Goal: Information Seeking & Learning: Learn about a topic

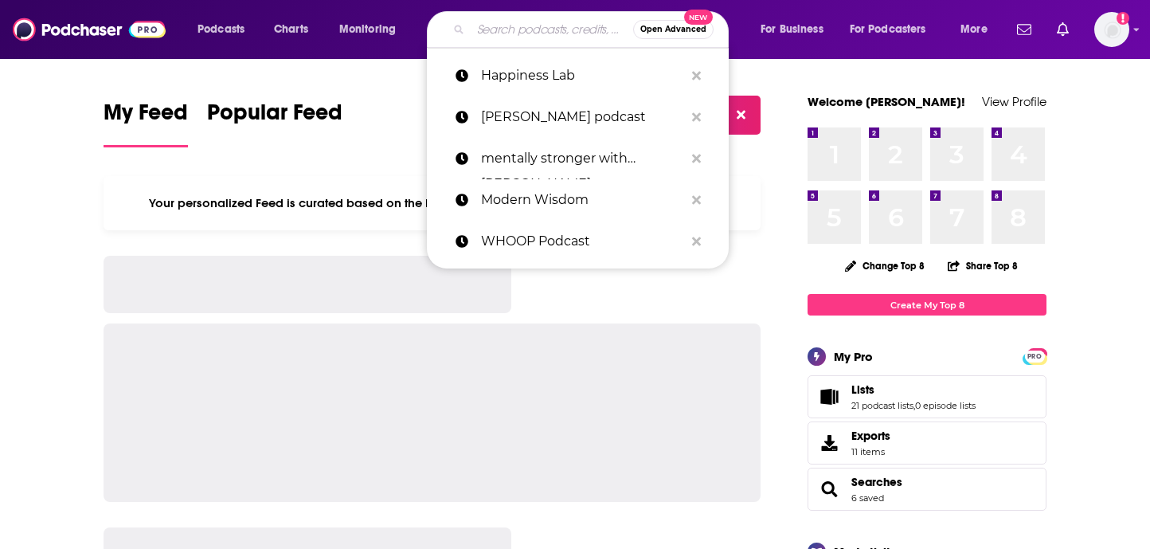
click at [523, 37] on input "Search podcasts, credits, & more..." at bounding box center [552, 29] width 162 height 25
paste input "Psychology at Work"
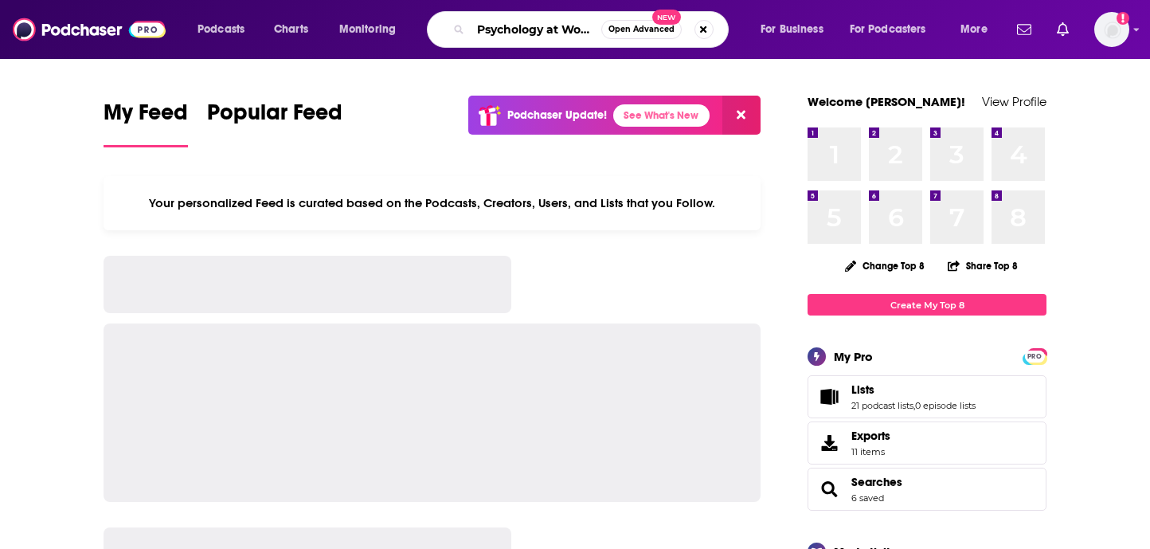
type input "Psychology at Work"
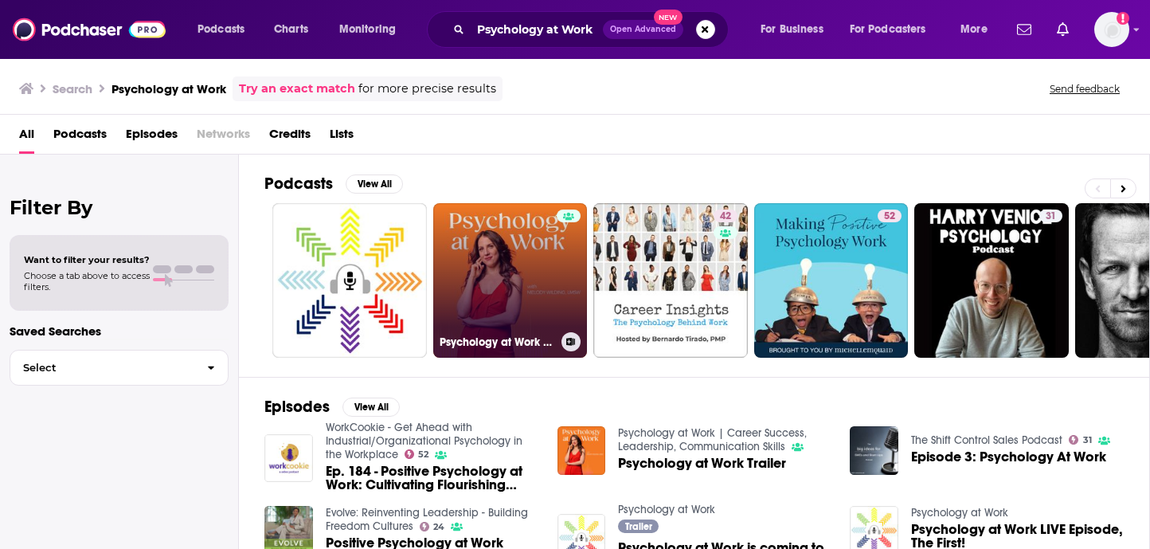
click at [503, 260] on link "Psychology at Work | Career Success, Leadership, Communication Skills" at bounding box center [510, 280] width 154 height 154
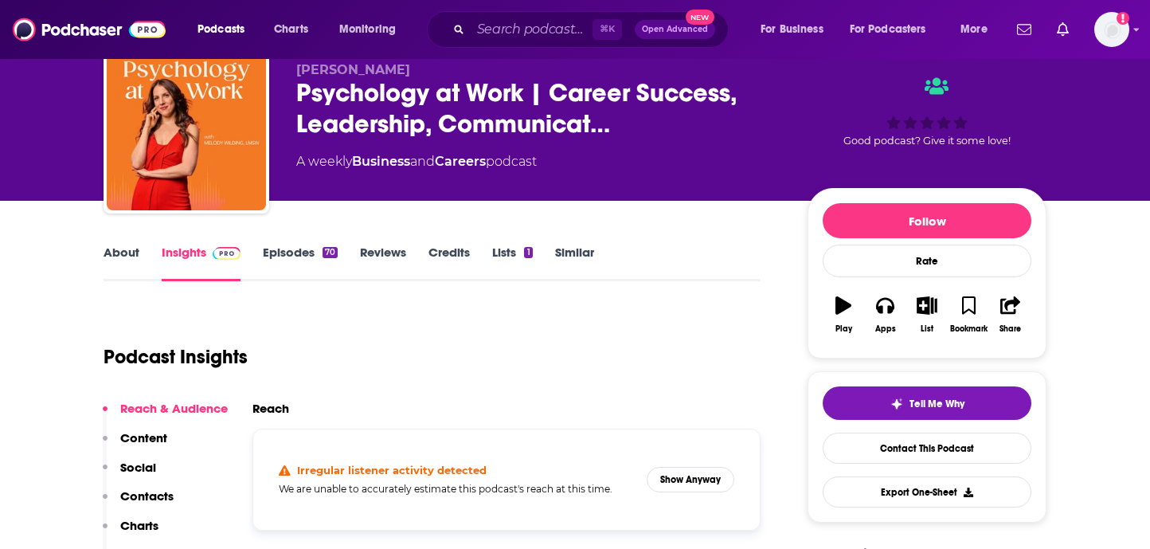
scroll to position [72, 0]
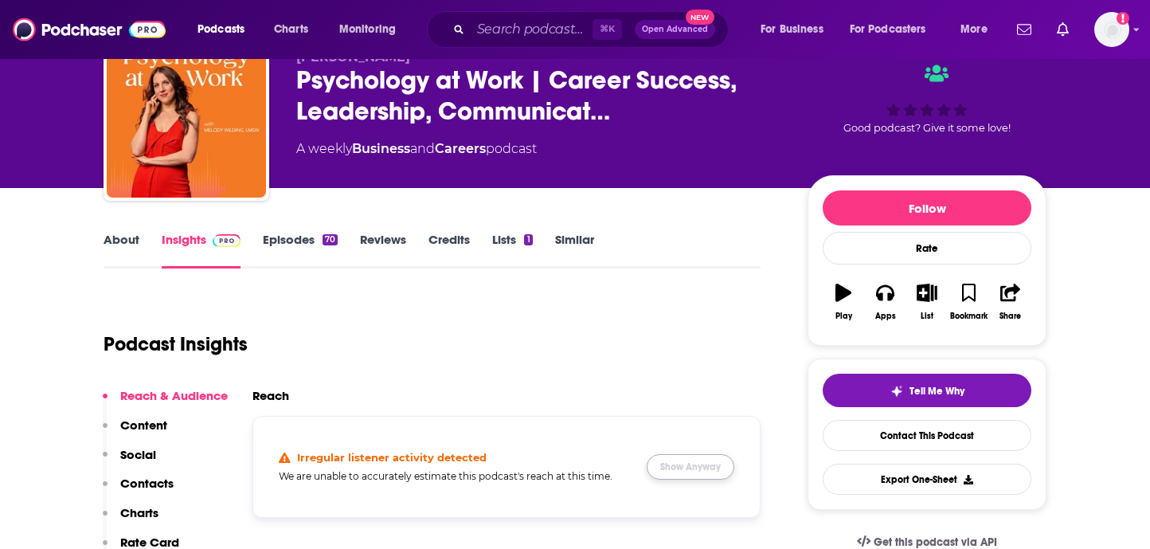
click at [685, 471] on button "Show Anyway" at bounding box center [691, 466] width 88 height 25
